Goal: Transaction & Acquisition: Book appointment/travel/reservation

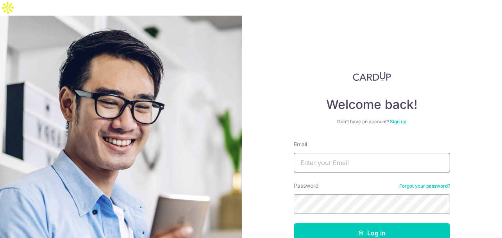
type input "[EMAIL_ADDRESS][DOMAIN_NAME]"
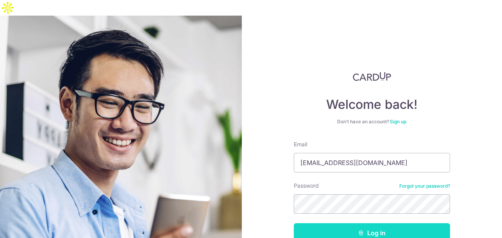
click at [364, 223] on button "Log in" at bounding box center [372, 233] width 156 height 20
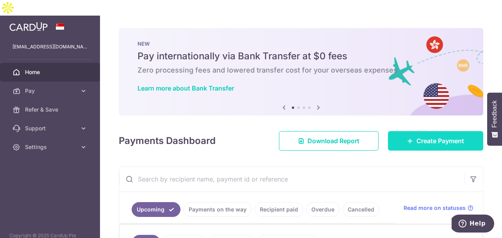
click at [412, 138] on icon at bounding box center [410, 141] width 6 height 6
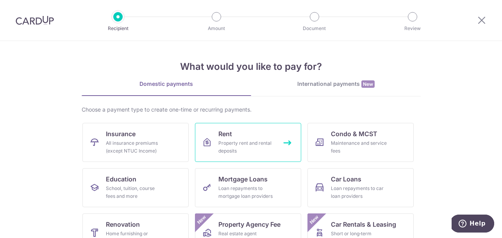
click at [235, 137] on link "Rent Property rent and rental deposits" at bounding box center [248, 142] width 106 height 39
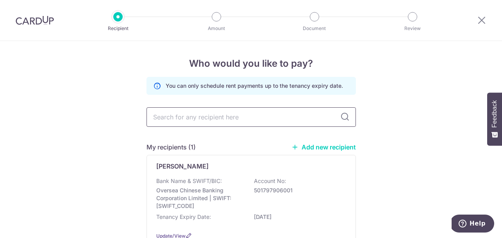
click at [223, 120] on input "text" at bounding box center [250, 117] width 209 height 20
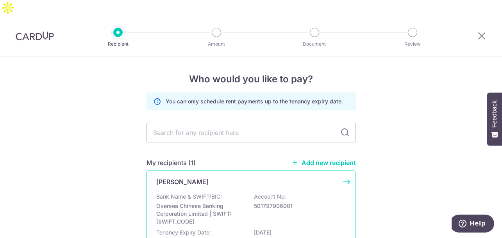
scroll to position [0, 0]
click at [227, 174] on div "Elly Giok Bank Name & SWIFT/BIC: Oversea Chinese Banking Corporation Limited | …" at bounding box center [250, 216] width 209 height 92
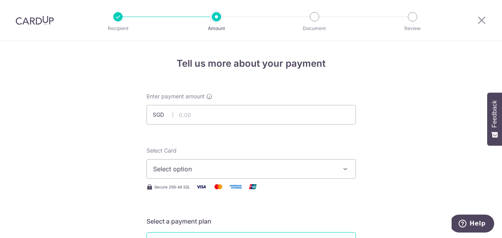
click at [211, 115] on input "text" at bounding box center [250, 115] width 209 height 20
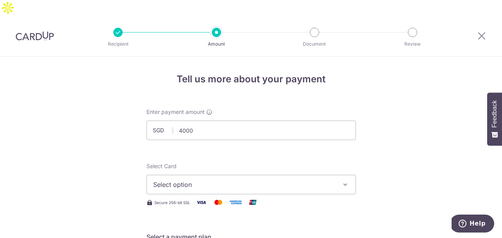
type input "4,000.00"
click at [298, 162] on div "Select Card Select option Add credit card Your Cards **** 0768 **** 2053" at bounding box center [250, 178] width 209 height 32
click at [287, 175] on button "Select option" at bounding box center [250, 185] width 209 height 20
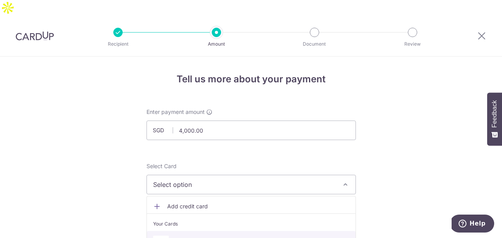
scroll to position [180, 0]
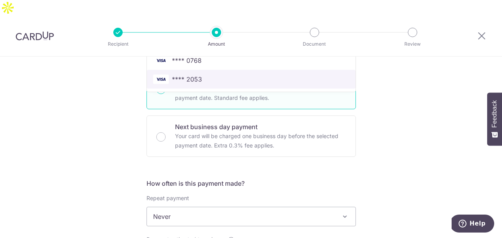
click at [220, 75] on span "**** 2053" at bounding box center [251, 79] width 196 height 9
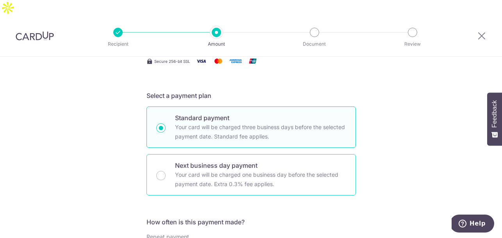
scroll to position [142, 0]
click at [263, 160] on p "Next business day payment" at bounding box center [260, 164] width 171 height 9
click at [166, 171] on input "Next business day payment Your card will be charged one business day before the…" at bounding box center [160, 175] width 9 height 9
radio input "false"
radio input "true"
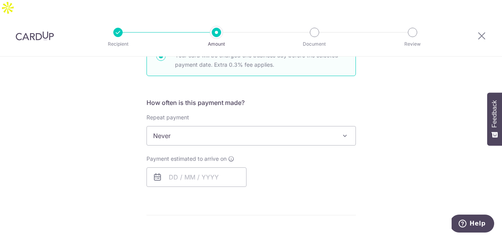
scroll to position [266, 0]
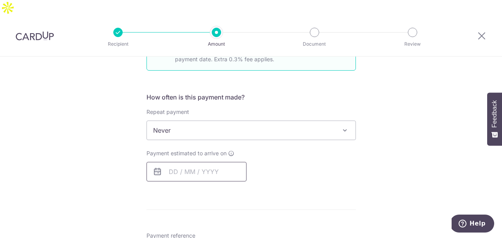
click at [223, 162] on input "text" at bounding box center [196, 172] width 100 height 20
click at [194, 221] on link "2" at bounding box center [193, 227] width 12 height 12
type input "[DATE]"
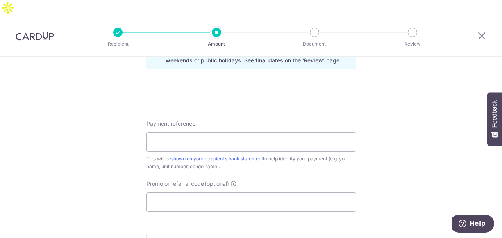
scroll to position [403, 0]
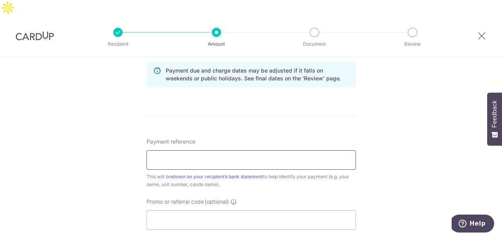
click at [251, 150] on input "Payment reference" at bounding box center [250, 160] width 209 height 20
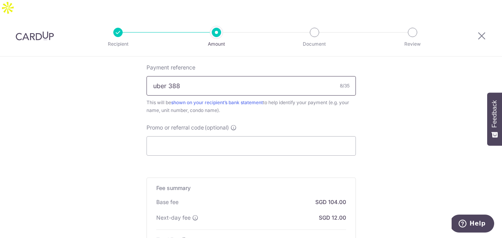
scroll to position [550, 0]
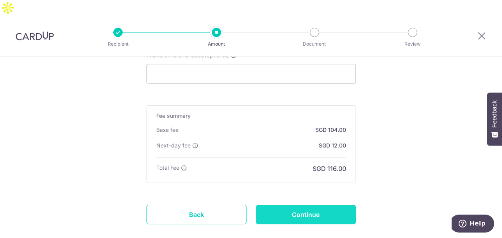
type input "uber 388"
click at [327, 205] on input "Continue" at bounding box center [306, 215] width 100 height 20
type input "Create Schedule"
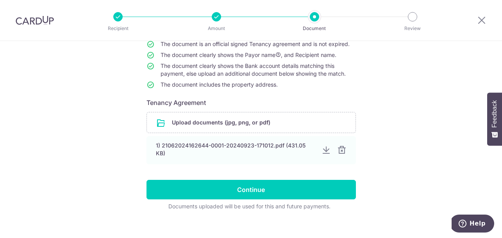
scroll to position [85, 0]
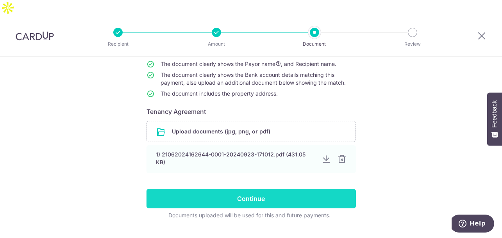
click at [280, 189] on input "Continue" at bounding box center [250, 199] width 209 height 20
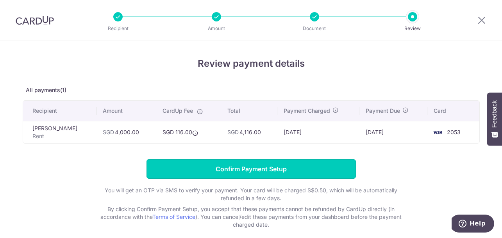
click at [280, 171] on input "Confirm Payment Setup" at bounding box center [250, 169] width 209 height 20
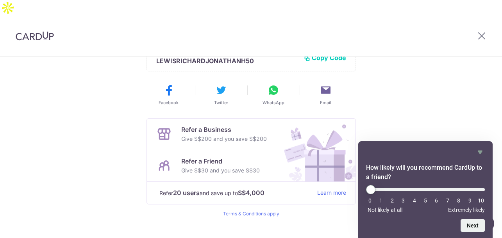
scroll to position [95, 0]
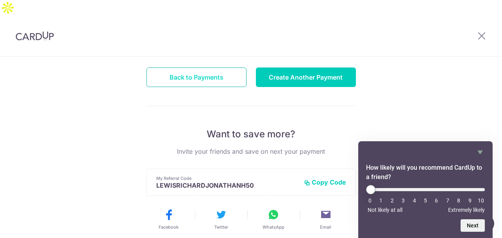
click at [213, 68] on button "Back to Payments" at bounding box center [196, 78] width 100 height 20
